Goal: Information Seeking & Learning: Compare options

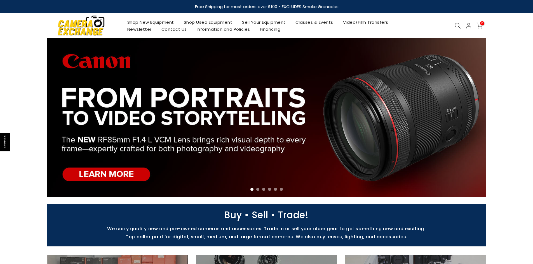
click at [204, 21] on link "Shop Used Equipment" at bounding box center [208, 22] width 58 height 7
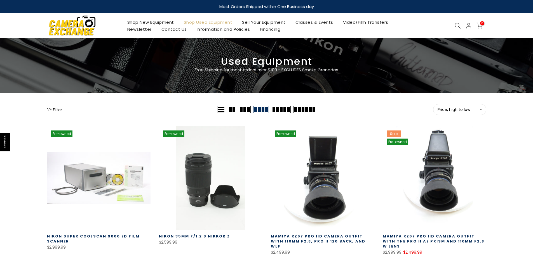
click at [54, 111] on button "Filter" at bounding box center [54, 110] width 15 height 6
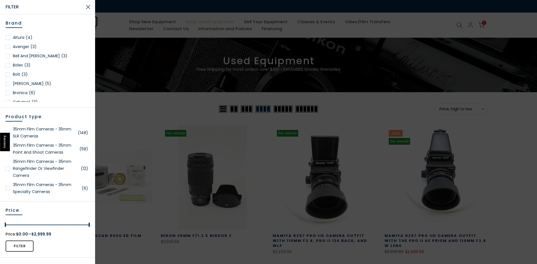
scroll to position [56, 0]
click at [8, 100] on div at bounding box center [8, 100] width 4 height 4
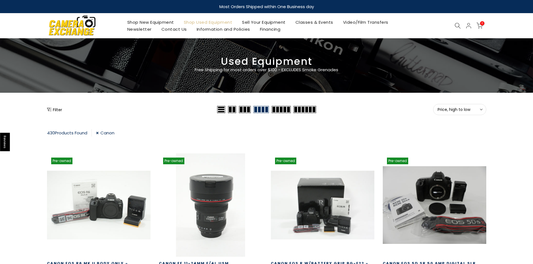
click at [156, 23] on link "Shop New Equipment" at bounding box center [150, 22] width 56 height 7
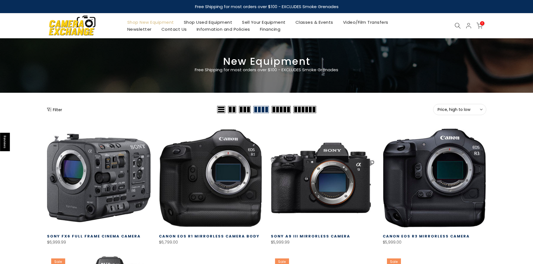
click at [53, 107] on button "Filter" at bounding box center [54, 110] width 15 height 6
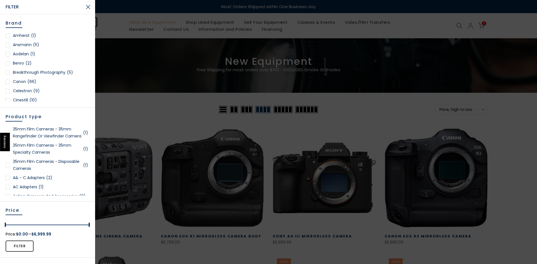
click at [9, 81] on div at bounding box center [8, 82] width 4 height 4
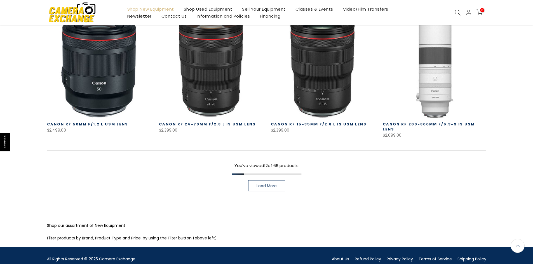
scroll to position [406, 0]
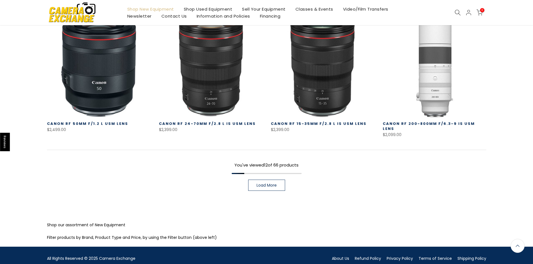
click at [265, 180] on link "Load More" at bounding box center [266, 185] width 37 height 11
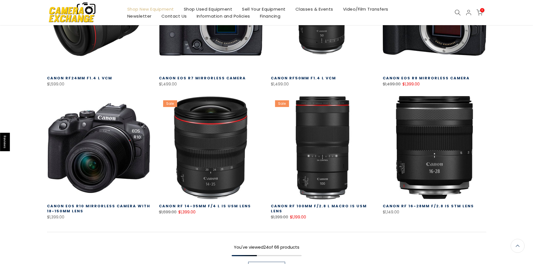
scroll to position [714, 0]
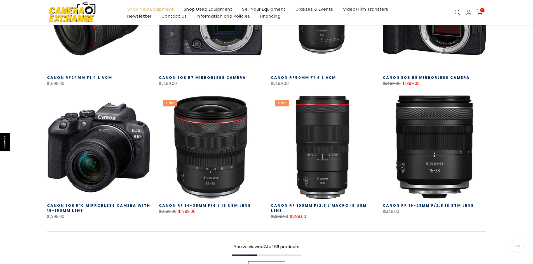
click at [269, 264] on span "Load More" at bounding box center [266, 267] width 20 height 4
